Goal: Task Accomplishment & Management: Manage account settings

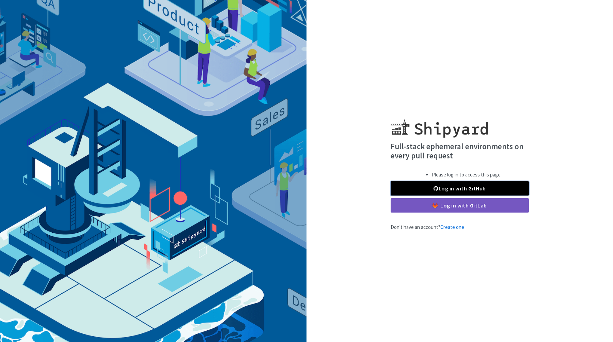
click at [449, 186] on link "Log in with GitHub" at bounding box center [460, 188] width 138 height 14
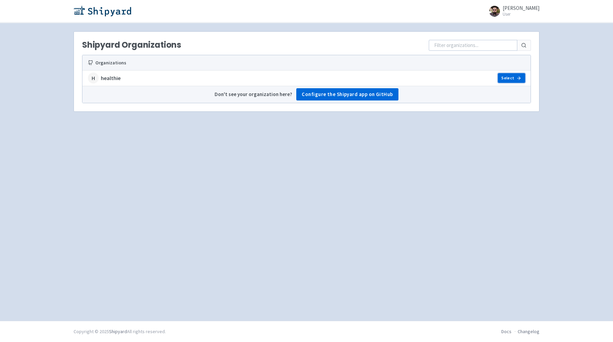
click at [516, 81] on link "Select" at bounding box center [511, 78] width 27 height 10
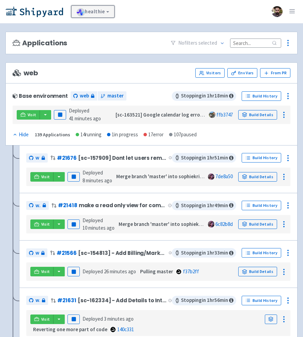
click at [110, 11] on link "healthie" at bounding box center [92, 11] width 43 height 12
click at [134, 14] on div "healthie View Organizations chrismendoza User Profile Sign out" at bounding box center [151, 11] width 292 height 12
click at [278, 10] on span at bounding box center [276, 11] width 11 height 11
click at [262, 30] on link "Profile" at bounding box center [262, 29] width 39 height 11
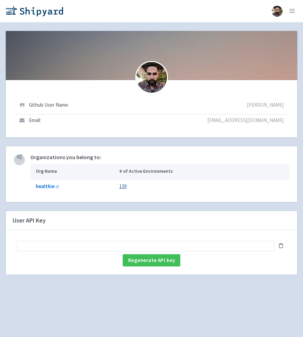
click at [123, 187] on link "139" at bounding box center [122, 186] width 7 height 6
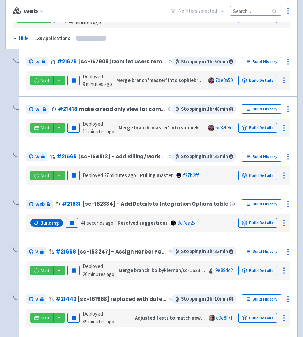
scroll to position [93, 0]
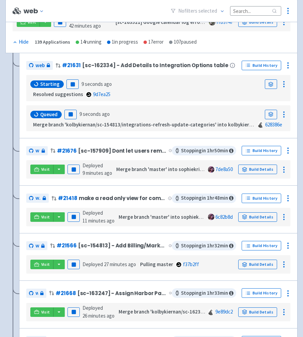
click at [237, 42] on div "Base environment web master Stopping in 1 hr 17 min Build History Visit Pause D…" at bounding box center [151, 22] width 292 height 62
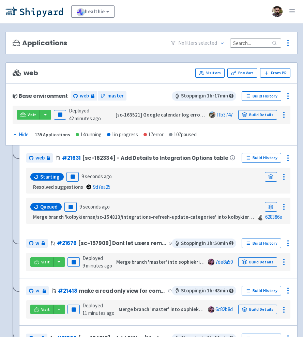
click at [278, 10] on span at bounding box center [276, 11] width 11 height 11
click at [268, 29] on link "Profile" at bounding box center [262, 29] width 39 height 11
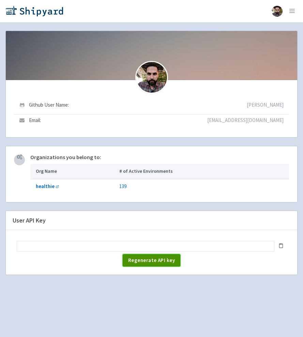
click at [160, 260] on span "Regenerate API key" at bounding box center [151, 260] width 47 height 6
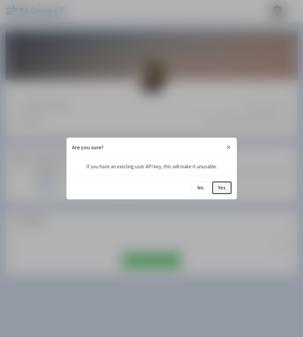
click at [223, 189] on button "Yes" at bounding box center [221, 188] width 19 height 12
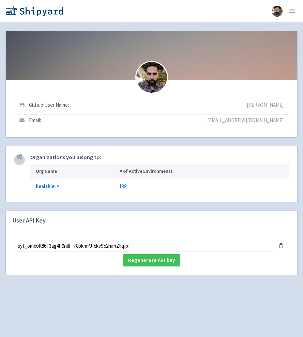
click at [115, 245] on input "syt_omc0K86F3ag4h9nilFTr8pkmPJ-ckvSc2hahZliqIpI" at bounding box center [146, 246] width 258 height 11
click at [19, 7] on img at bounding box center [34, 10] width 58 height 11
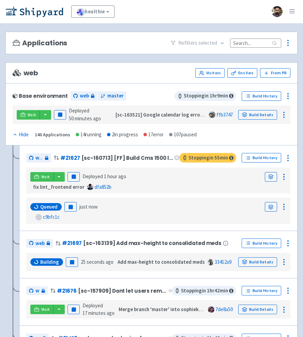
click at [174, 44] on polygon at bounding box center [173, 43] width 4 height 4
click at [223, 44] on icon at bounding box center [222, 43] width 5 height 5
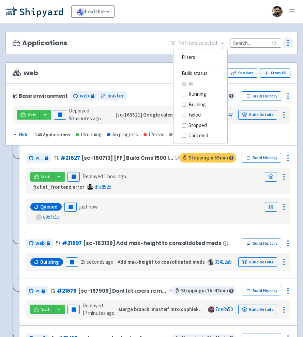
click at [288, 42] on icon at bounding box center [288, 43] width 8 height 8
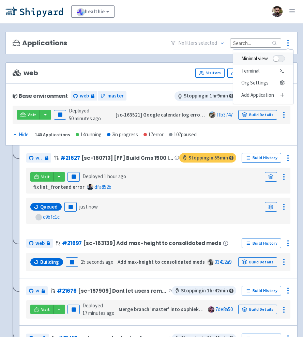
click at [277, 59] on span at bounding box center [279, 58] width 12 height 7
click at [277, 59] on input "checkbox" at bounding box center [275, 58] width 4 height 4
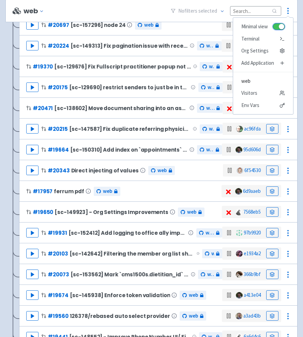
scroll to position [2708, 0]
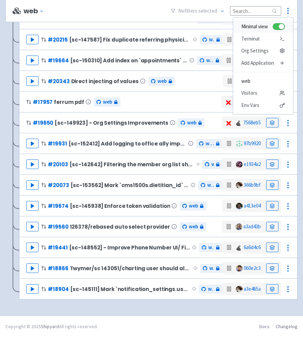
click at [280, 27] on span at bounding box center [279, 26] width 12 height 7
click at [277, 27] on input "checkbox" at bounding box center [275, 26] width 4 height 4
checkbox input "false"
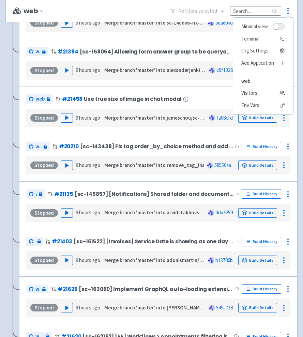
click at [296, 194] on div "web # 21135 [sc-145857] [Notifications] Shared folder and documents/charting no…" at bounding box center [158, 205] width 278 height 48
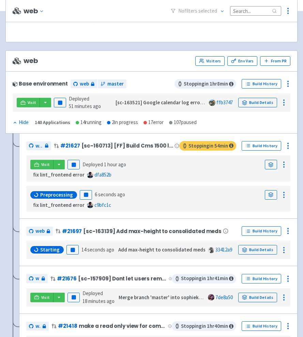
scroll to position [0, 0]
